Goal: Navigation & Orientation: Understand site structure

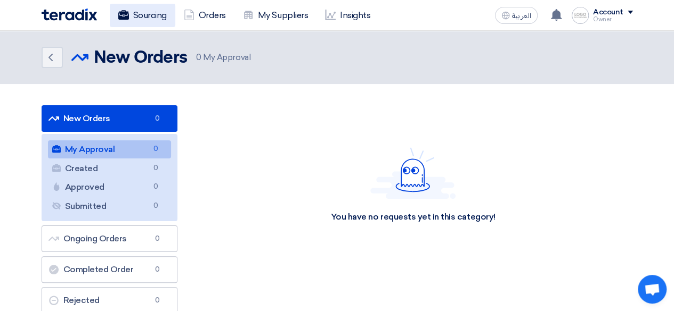
click at [149, 13] on link "Sourcing" at bounding box center [142, 15] width 65 height 23
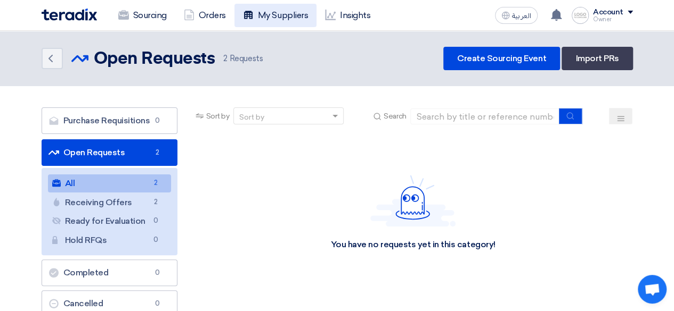
click at [237, 24] on link "My Suppliers" at bounding box center [275, 15] width 82 height 23
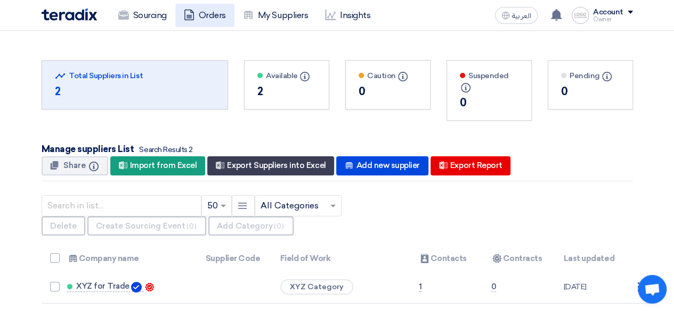
click at [198, 11] on link "Orders" at bounding box center [204, 15] width 59 height 23
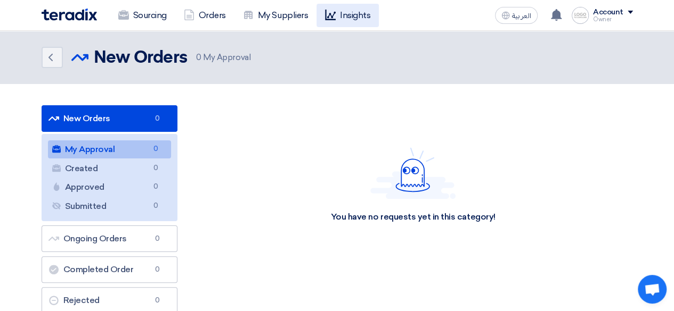
click at [356, 17] on link "Insights" at bounding box center [347, 15] width 62 height 23
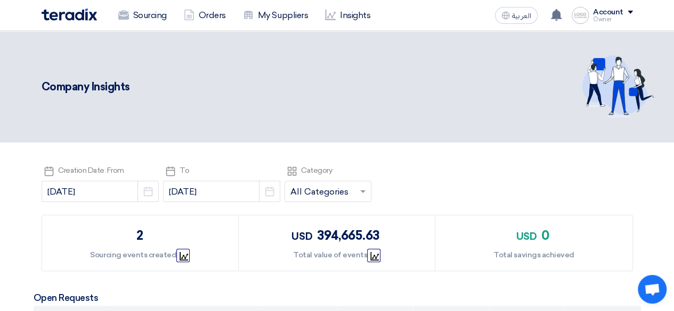
click at [596, 10] on div "Account" at bounding box center [608, 12] width 30 height 9
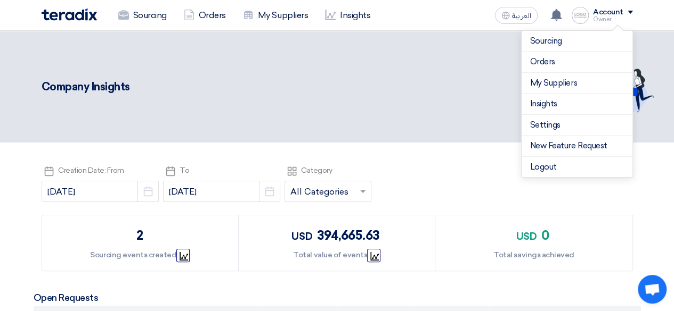
click at [596, 10] on div "Account" at bounding box center [608, 12] width 30 height 9
